Goal: Information Seeking & Learning: Find specific fact

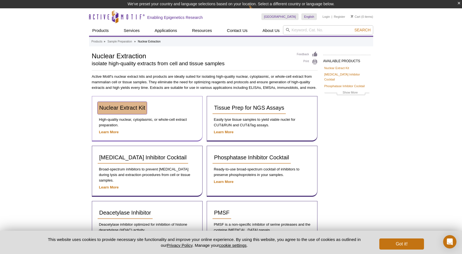
click at [134, 111] on link "Nuclear Extract Kit" at bounding box center [122, 108] width 49 height 12
click at [405, 247] on button "Got it!" at bounding box center [402, 244] width 44 height 11
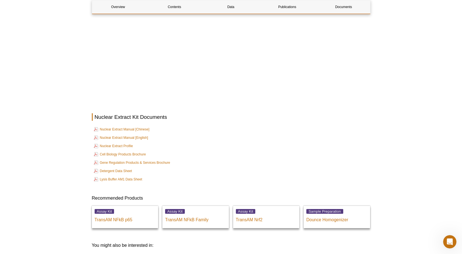
scroll to position [1000, 0]
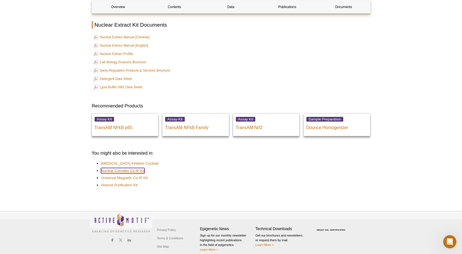
click at [134, 168] on link "Nuclear Complex Co-IP Kit" at bounding box center [123, 171] width 44 height 6
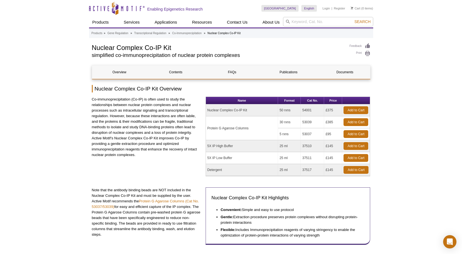
drag, startPoint x: 313, startPoint y: 157, endPoint x: 303, endPoint y: 157, distance: 10.3
click at [303, 157] on td "37511" at bounding box center [312, 158] width 23 height 12
copy td "37511"
